Goal: Task Accomplishment & Management: Use online tool/utility

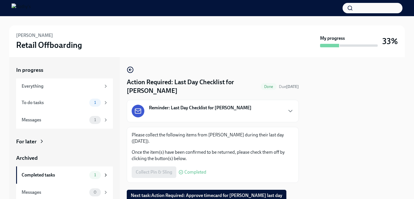
scroll to position [21, 0]
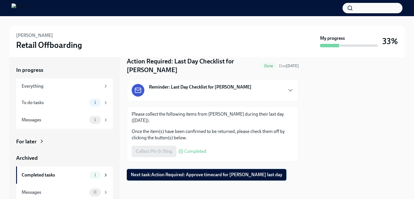
click at [197, 173] on span "Next task : Action Required: Approve timecard for [PERSON_NAME] last day" at bounding box center [207, 175] width 152 height 6
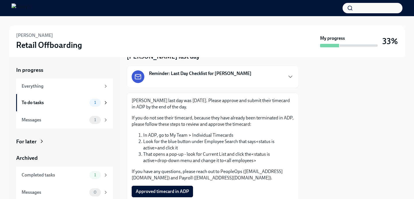
scroll to position [56, 0]
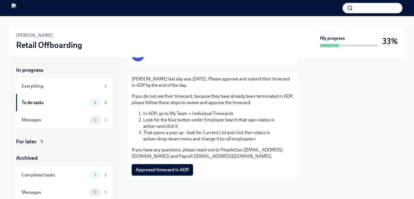
click at [177, 167] on span "Approved timecard in ADP" at bounding box center [162, 170] width 53 height 6
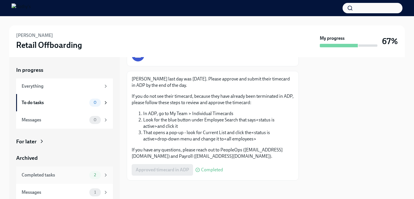
click at [91, 176] on span "2" at bounding box center [94, 175] width 9 height 4
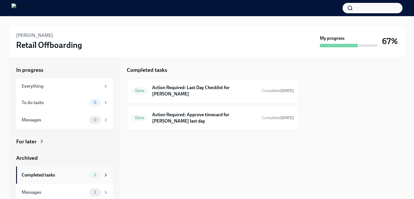
scroll to position [2, 0]
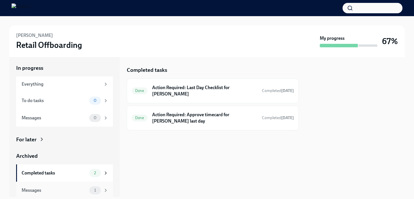
click at [54, 190] on div "Messages" at bounding box center [54, 190] width 65 height 6
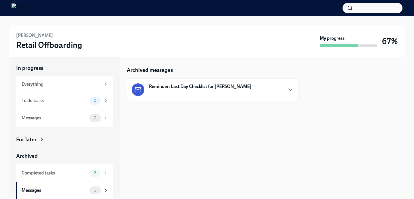
click at [216, 86] on strong "Reminder: Last Day Checklist for [PERSON_NAME]" at bounding box center [200, 86] width 103 height 6
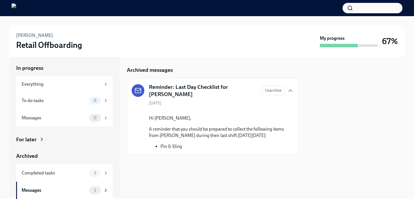
click at [192, 137] on div "Hi [PERSON_NAME], A reminder that you should be prepared to collect the followi…" at bounding box center [217, 129] width 136 height 39
click at [168, 138] on div "Hi [PERSON_NAME], A reminder that you should be prepared to collect the followi…" at bounding box center [217, 129] width 136 height 39
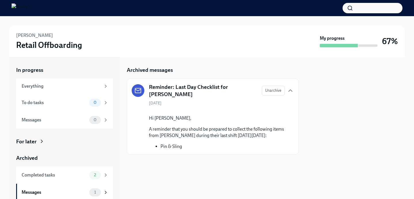
scroll to position [2, 0]
